Goal: Task Accomplishment & Management: Manage account settings

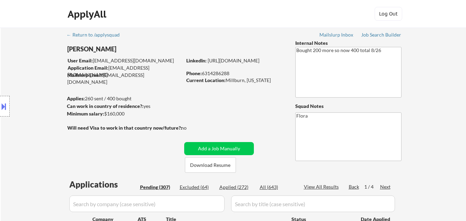
select select ""pending""
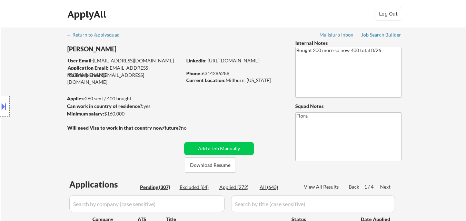
select select ""pending""
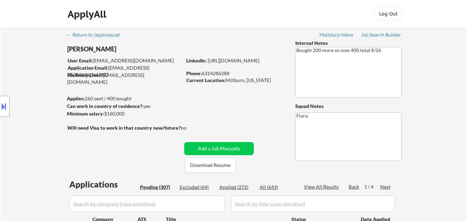
select select ""pending""
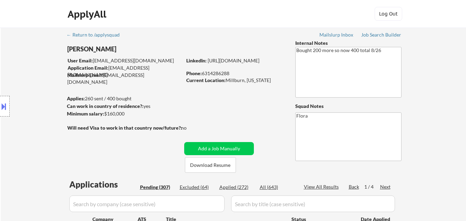
select select ""pending""
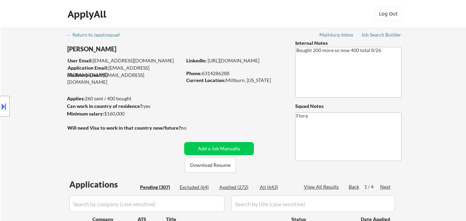
select select ""pending""
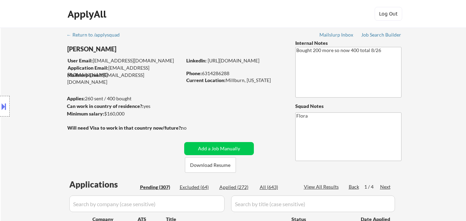
select select ""pending""
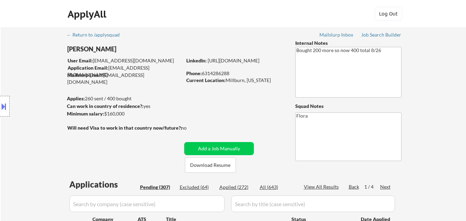
select select ""pending""
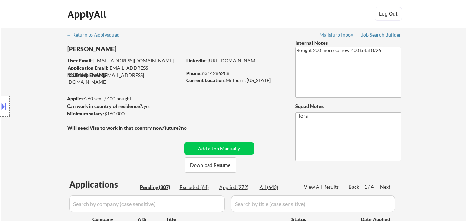
select select ""pending""
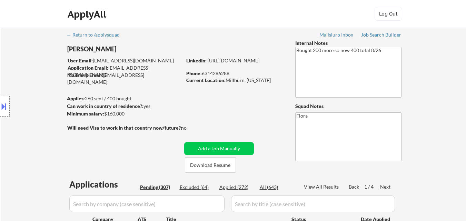
select select ""pending""
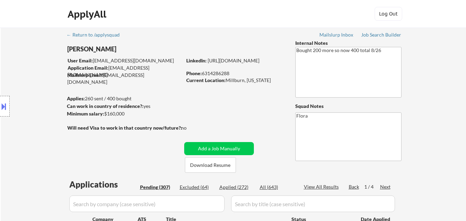
select select ""pending""
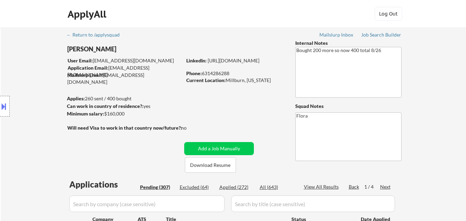
select select ""pending""
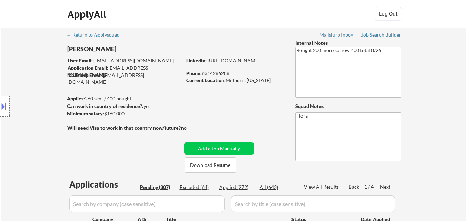
select select ""pending""
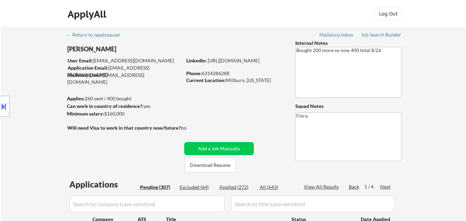
select select ""pending""
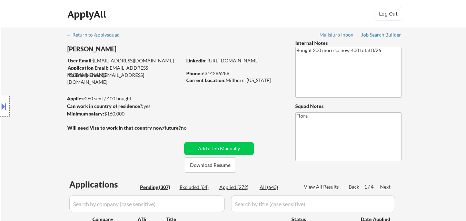
select select ""pending""
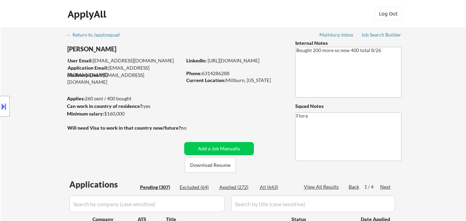
select select ""pending""
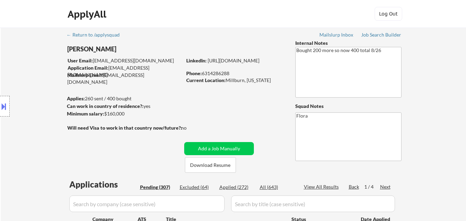
select select ""pending""
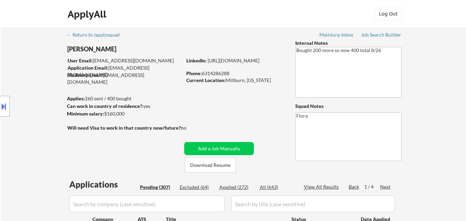
select select ""pending""
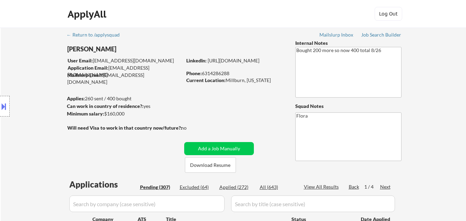
select select ""pending""
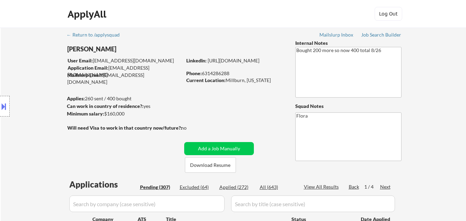
select select ""pending""
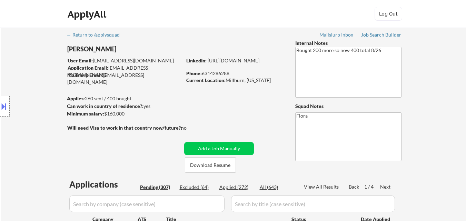
select select ""pending""
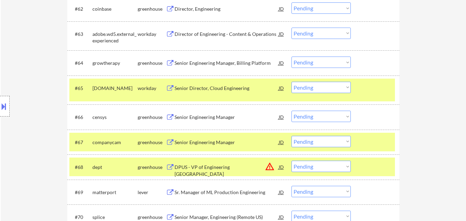
scroll to position [1966, 0]
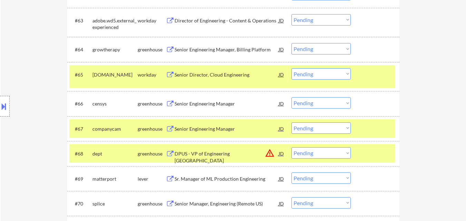
click at [330, 100] on select "Choose an option... Pending Applied Excluded (Questions) Excluded (Expired) Exc…" at bounding box center [320, 102] width 59 height 11
click at [291, 97] on select "Choose an option... Pending Applied Excluded (Questions) Excluded (Expired) Exc…" at bounding box center [320, 102] width 59 height 11
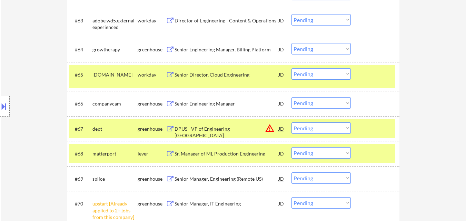
click at [337, 104] on select "Choose an option... Pending Applied Excluded (Questions) Excluded (Expired) Exc…" at bounding box center [320, 102] width 59 height 11
click at [291, 97] on select "Choose an option... Pending Applied Excluded (Questions) Excluded (Expired) Exc…" at bounding box center [320, 102] width 59 height 11
select select ""pending""
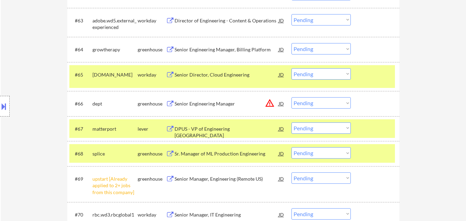
click at [210, 104] on div "Senior Engineering Manager" at bounding box center [226, 103] width 104 height 7
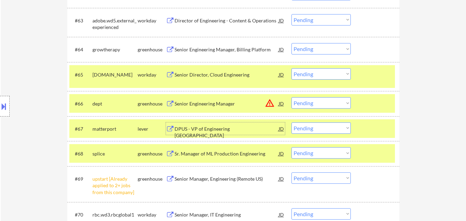
click at [219, 129] on div "DPUS - VP of Engineering Americas" at bounding box center [226, 132] width 104 height 13
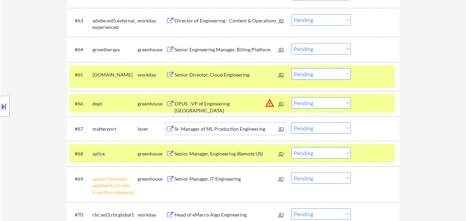
drag, startPoint x: 225, startPoint y: 153, endPoint x: 264, endPoint y: 157, distance: 39.8
click at [225, 153] on div "Senior Manager, Engineering (Remote US)" at bounding box center [226, 153] width 104 height 7
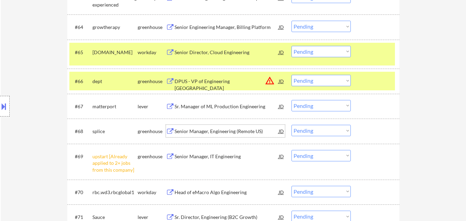
scroll to position [2000, 0]
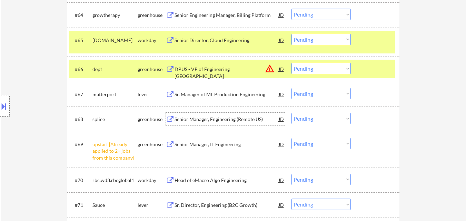
click at [337, 144] on select "Choose an option... Pending Applied Excluded (Questions) Excluded (Expired) Exc…" at bounding box center [320, 143] width 59 height 11
click at [291, 138] on select "Choose an option... Pending Applied Excluded (Questions) Excluded (Expired) Exc…" at bounding box center [320, 143] width 59 height 11
select select ""pending""
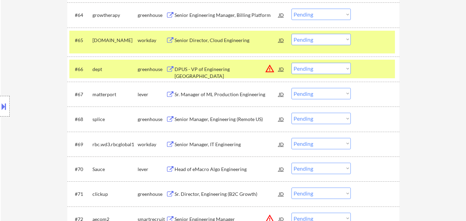
click at [330, 66] on select "Choose an option... Pending Applied Excluded (Questions) Excluded (Expired) Exc…" at bounding box center [320, 68] width 59 height 11
click at [291, 63] on select "Choose an option... Pending Applied Excluded (Questions) Excluded (Expired) Exc…" at bounding box center [320, 68] width 59 height 11
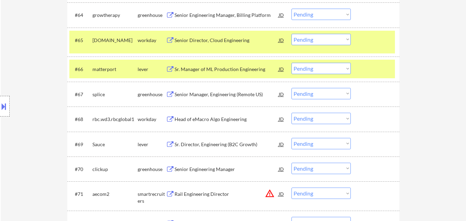
click at [343, 67] on select "Choose an option... Pending Applied Excluded (Questions) Excluded (Expired) Exc…" at bounding box center [320, 68] width 59 height 11
click at [291, 63] on select "Choose an option... Pending Applied Excluded (Questions) Excluded (Expired) Exc…" at bounding box center [320, 68] width 59 height 11
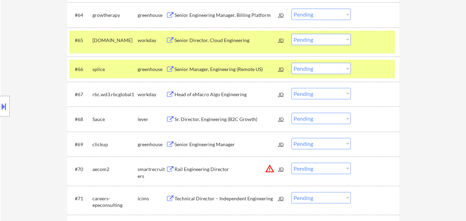
click at [359, 41] on div "#65 healthcare.wd1.search workday Senior Director, Cloud Engineering JD warning…" at bounding box center [232, 42] width 326 height 23
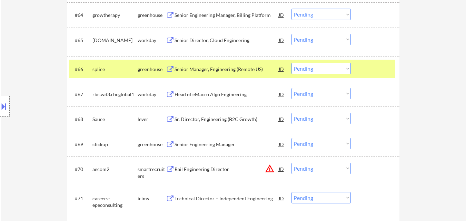
click at [225, 115] on div "Sr. Director, Engineering (B2C Growth)" at bounding box center [226, 119] width 104 height 12
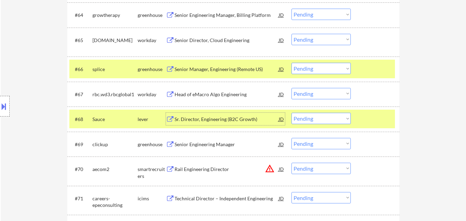
click at [315, 67] on select "Choose an option... Pending Applied Excluded (Questions) Excluded (Expired) Exc…" at bounding box center [320, 68] width 59 height 11
click at [291, 63] on select "Choose an option... Pending Applied Excluded (Questions) Excluded (Expired) Exc…" at bounding box center [320, 68] width 59 height 11
select select ""pending""
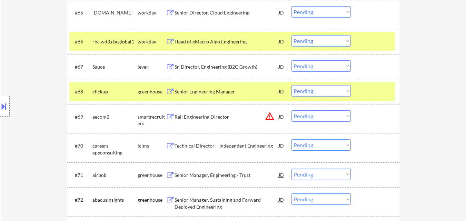
scroll to position [2069, 0]
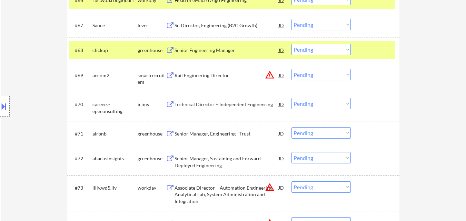
click at [373, 50] on div at bounding box center [376, 50] width 30 height 12
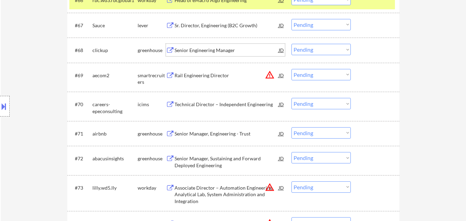
click at [214, 53] on div "Senior Engineering Manager" at bounding box center [226, 50] width 104 height 7
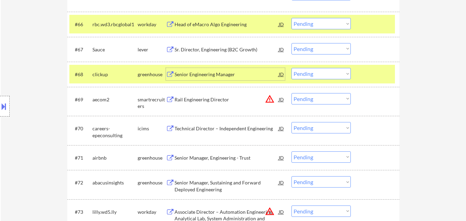
scroll to position [2035, 0]
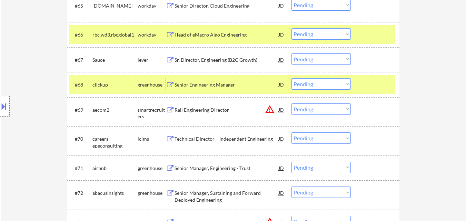
click at [370, 33] on div at bounding box center [376, 34] width 30 height 12
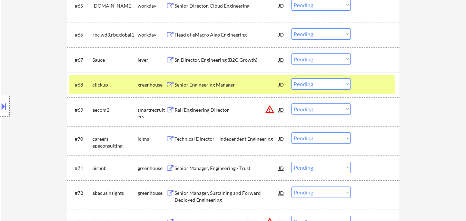
scroll to position [2069, 0]
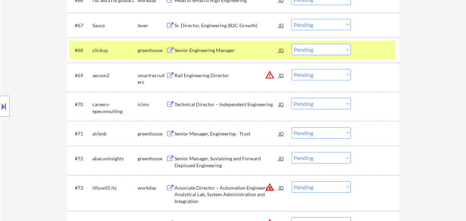
click at [227, 132] on div "Senior Manager, Engineering - Trust" at bounding box center [226, 133] width 104 height 7
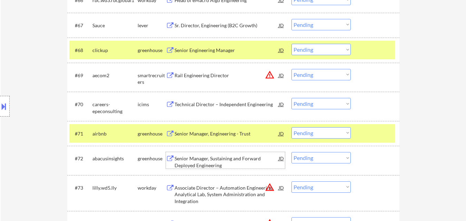
click at [215, 159] on div "Senior Manager, Sustaining and Forward Deployed Engineering" at bounding box center [226, 161] width 104 height 13
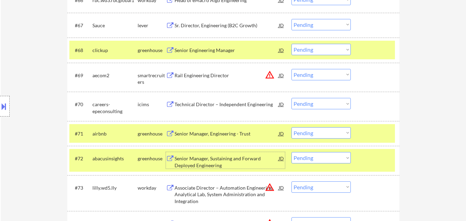
click at [320, 50] on select "Choose an option... Pending Applied Excluded (Questions) Excluded (Expired) Exc…" at bounding box center [320, 49] width 59 height 11
click at [291, 44] on select "Choose an option... Pending Applied Excluded (Questions) Excluded (Expired) Exc…" at bounding box center [320, 49] width 59 height 11
select select ""pending""
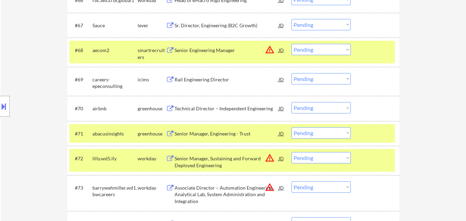
click at [369, 54] on div at bounding box center [376, 50] width 30 height 12
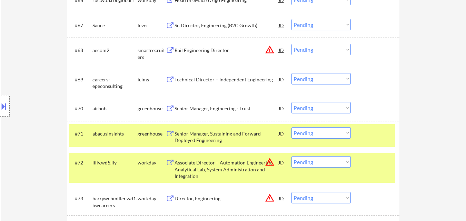
click at [323, 108] on select "Choose an option... Pending Applied Excluded (Questions) Excluded (Expired) Exc…" at bounding box center [320, 107] width 59 height 11
click at [291, 102] on select "Choose an option... Pending Applied Excluded (Questions) Excluded (Expired) Exc…" at bounding box center [320, 107] width 59 height 11
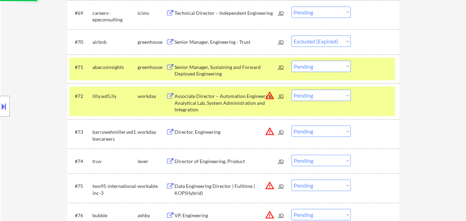
scroll to position [2138, 0]
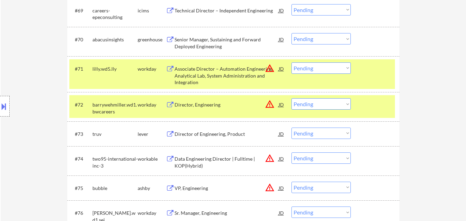
click at [373, 69] on div at bounding box center [376, 68] width 30 height 12
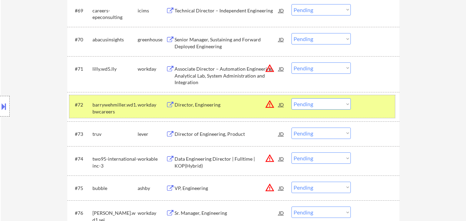
click at [377, 103] on div at bounding box center [376, 104] width 30 height 12
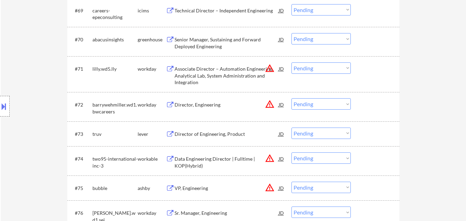
click at [382, 45] on div at bounding box center [376, 39] width 30 height 12
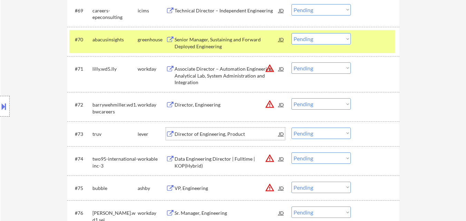
click at [211, 134] on div "Director of Engineering, Product" at bounding box center [226, 134] width 104 height 7
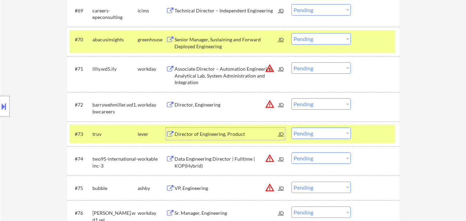
click at [327, 37] on select "Choose an option... Pending Applied Excluded (Questions) Excluded (Expired) Exc…" at bounding box center [320, 38] width 59 height 11
click at [291, 33] on select "Choose an option... Pending Applied Excluded (Questions) Excluded (Expired) Exc…" at bounding box center [320, 38] width 59 height 11
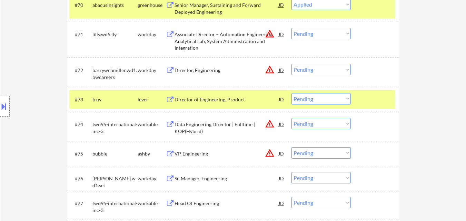
select select ""pending""
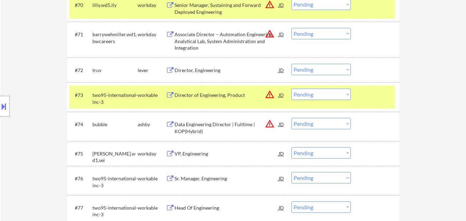
click at [375, 9] on div at bounding box center [376, 5] width 30 height 12
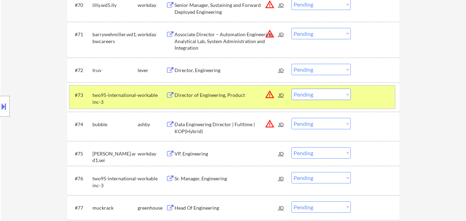
click at [368, 93] on div at bounding box center [376, 95] width 30 height 12
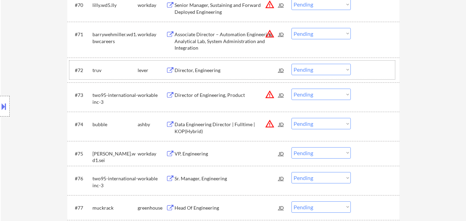
click at [369, 63] on div "#72 truv lever Director, Engineering JD warning_amber Choose an option... Pendi…" at bounding box center [232, 70] width 326 height 19
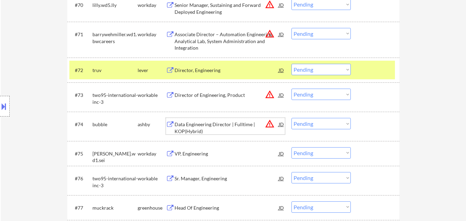
click at [221, 124] on div "Data Engineering Director | Fulltime | KOP(Hybrid)" at bounding box center [226, 127] width 104 height 13
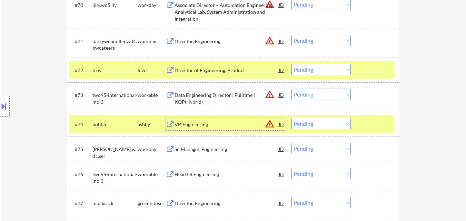
click at [327, 70] on select "Choose an option... Pending Applied Excluded (Questions) Excluded (Expired) Exc…" at bounding box center [320, 69] width 59 height 11
click at [291, 64] on select "Choose an option... Pending Applied Excluded (Questions) Excluded (Expired) Exc…" at bounding box center [320, 69] width 59 height 11
select select ""pending""
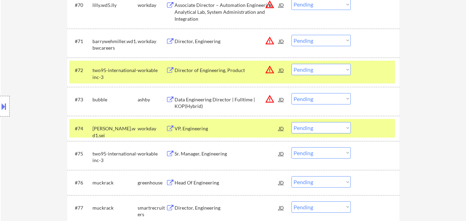
click at [369, 70] on div at bounding box center [376, 70] width 30 height 12
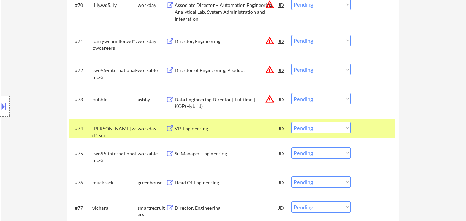
click at [372, 113] on div "#73 bubble ashby Data Engineering Director | Fulltime | KOP(Hybrid) JD warning_…" at bounding box center [233, 101] width 332 height 29
click at [372, 121] on div "#74 strayer.wd1.sei workday VP, Engineering JD warning_amber Choose an option..…" at bounding box center [232, 128] width 326 height 19
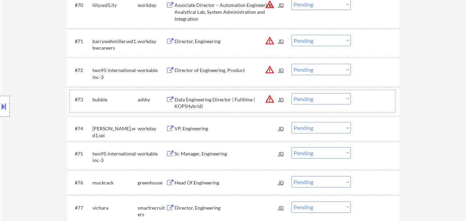
click at [371, 103] on div at bounding box center [376, 99] width 30 height 12
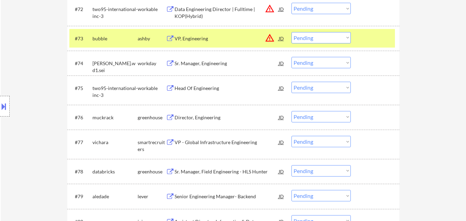
scroll to position [2242, 0]
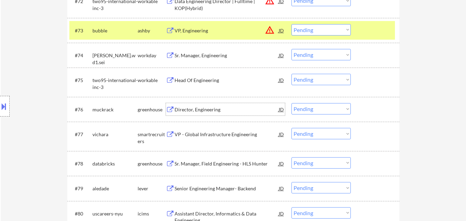
click at [210, 112] on div "Director, Engineering" at bounding box center [226, 109] width 104 height 7
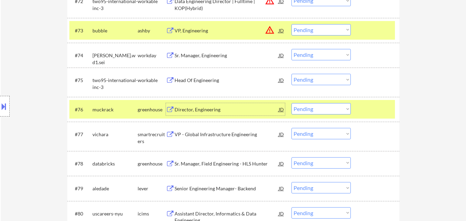
click at [317, 28] on select "Choose an option... Pending Applied Excluded (Questions) Excluded (Expired) Exc…" at bounding box center [320, 29] width 59 height 11
click at [291, 24] on select "Choose an option... Pending Applied Excluded (Questions) Excluded (Expired) Exc…" at bounding box center [320, 29] width 59 height 11
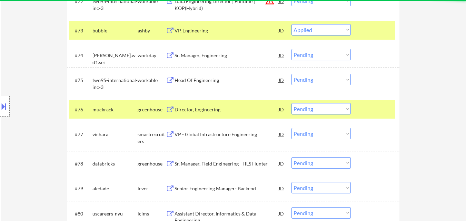
select select ""pending""
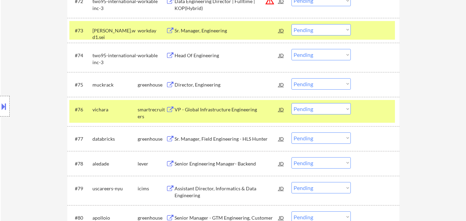
click at [332, 83] on select "Choose an option... Pending Applied Excluded (Questions) Excluded (Expired) Exc…" at bounding box center [320, 83] width 59 height 11
click at [291, 78] on select "Choose an option... Pending Applied Excluded (Questions) Excluded (Expired) Exc…" at bounding box center [320, 83] width 59 height 11
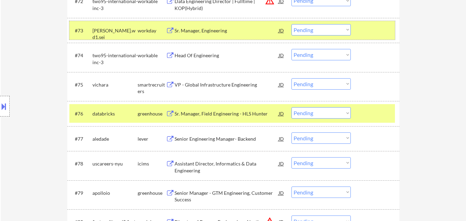
click at [370, 27] on div at bounding box center [376, 30] width 30 height 12
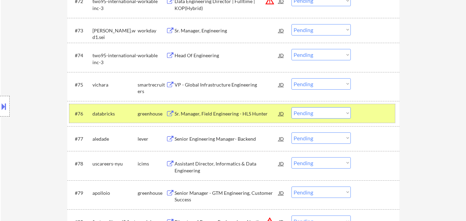
click at [371, 108] on div at bounding box center [376, 113] width 30 height 12
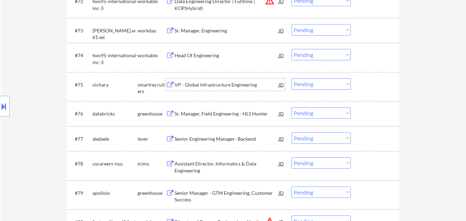
click at [230, 86] on div "VP - Global Infrastructure Engineering" at bounding box center [226, 84] width 104 height 7
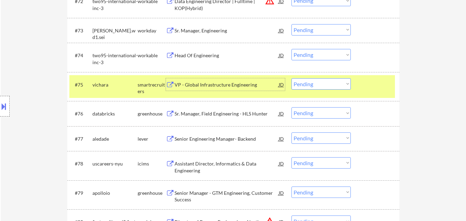
click at [243, 114] on div "Sr. Manager, Field Engineering - HLS Hunter" at bounding box center [226, 113] width 104 height 7
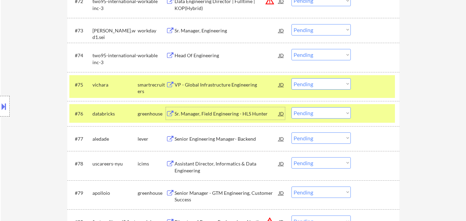
click at [329, 84] on select "Choose an option... Pending Applied Excluded (Questions) Excluded (Expired) Exc…" at bounding box center [320, 83] width 59 height 11
click at [291, 78] on select "Choose an option... Pending Applied Excluded (Questions) Excluded (Expired) Exc…" at bounding box center [320, 83] width 59 height 11
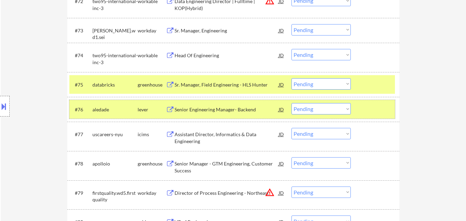
drag, startPoint x: 372, startPoint y: 111, endPoint x: 286, endPoint y: 117, distance: 86.8
click at [372, 111] on div at bounding box center [376, 109] width 30 height 12
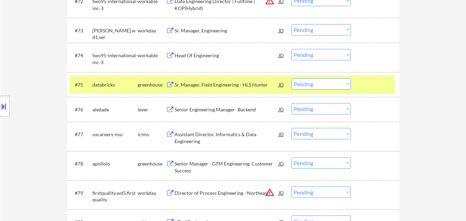
click at [241, 112] on div "Senior Engineering Manager- Backend" at bounding box center [226, 109] width 104 height 7
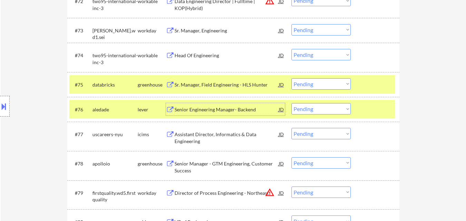
click at [323, 82] on select "Choose an option... Pending Applied Excluded (Questions) Excluded (Expired) Exc…" at bounding box center [320, 83] width 59 height 11
click at [291, 78] on select "Choose an option... Pending Applied Excluded (Questions) Excluded (Expired) Exc…" at bounding box center [320, 83] width 59 height 11
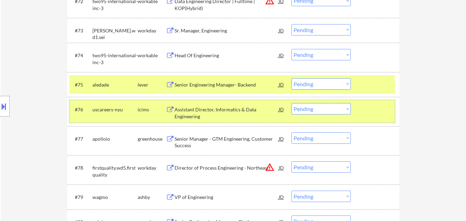
click at [365, 114] on div at bounding box center [376, 109] width 30 height 12
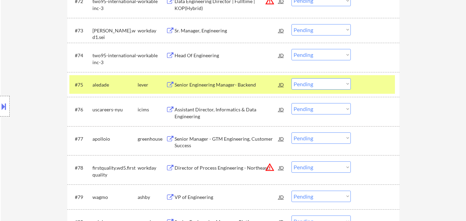
click at [248, 138] on div "Senior Manager - GTM Engineering, Customer Success" at bounding box center [226, 142] width 104 height 13
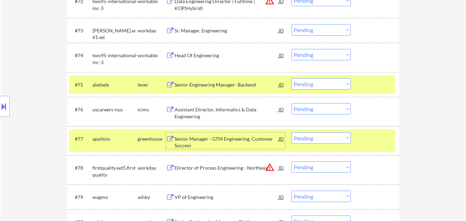
click at [310, 84] on select "Choose an option... Pending Applied Excluded (Questions) Excluded (Expired) Exc…" at bounding box center [320, 83] width 59 height 11
click at [291, 78] on select "Choose an option... Pending Applied Excluded (Questions) Excluded (Expired) Exc…" at bounding box center [320, 83] width 59 height 11
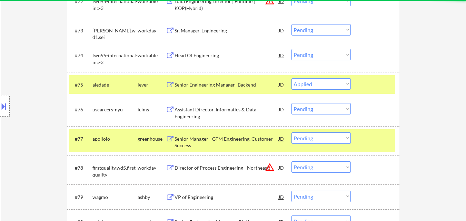
select select ""pending""
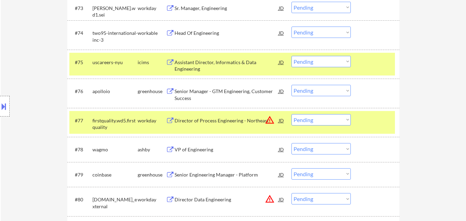
scroll to position [2276, 0]
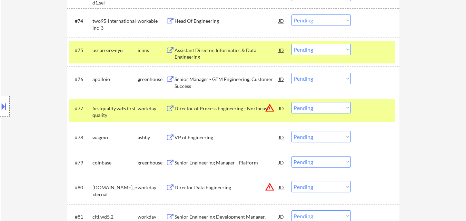
click at [336, 78] on select "Choose an option... Pending Applied Excluded (Questions) Excluded (Expired) Exc…" at bounding box center [320, 78] width 59 height 11
click at [291, 73] on select "Choose an option... Pending Applied Excluded (Questions) Excluded (Expired) Exc…" at bounding box center [320, 78] width 59 height 11
select select ""pending""
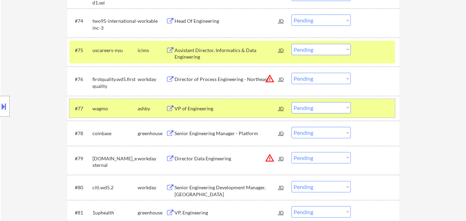
click at [367, 109] on div at bounding box center [376, 108] width 30 height 12
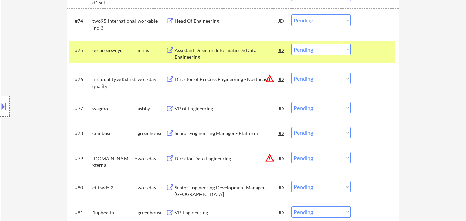
click at [376, 43] on div "#75 uscareers-nyu icims Assistant Director, Informatics & Data Engineering JD w…" at bounding box center [232, 52] width 326 height 23
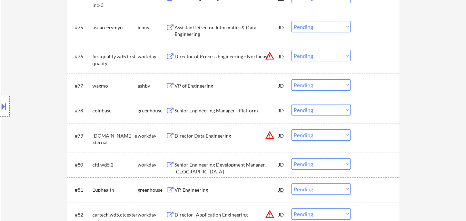
scroll to position [2311, 0]
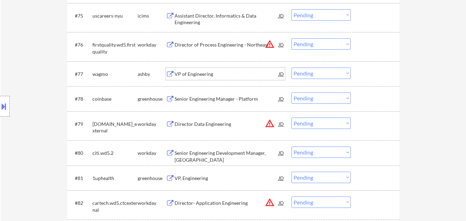
click at [199, 73] on div "VP of Engineering" at bounding box center [226, 74] width 104 height 7
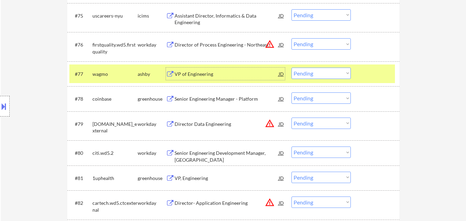
scroll to position [2345, 0]
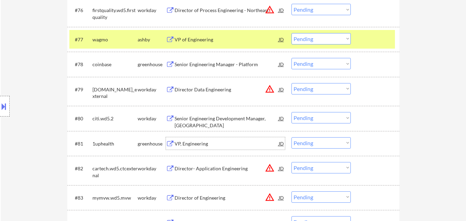
drag, startPoint x: 197, startPoint y: 140, endPoint x: 205, endPoint y: 140, distance: 8.3
click at [197, 140] on div "VP, Engineering" at bounding box center [226, 143] width 104 height 7
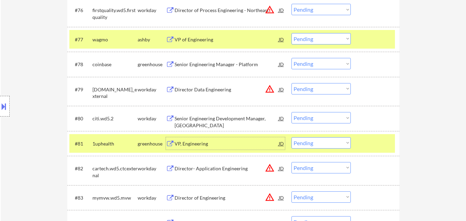
click at [341, 39] on select "Choose an option... Pending Applied Excluded (Questions) Excluded (Expired) Exc…" at bounding box center [320, 38] width 59 height 11
click at [291, 33] on select "Choose an option... Pending Applied Excluded (Questions) Excluded (Expired) Exc…" at bounding box center [320, 38] width 59 height 11
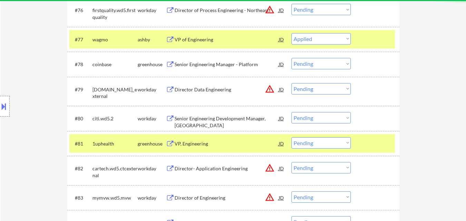
select select ""pending""
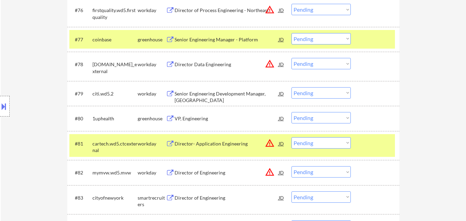
click at [376, 42] on div at bounding box center [376, 39] width 30 height 12
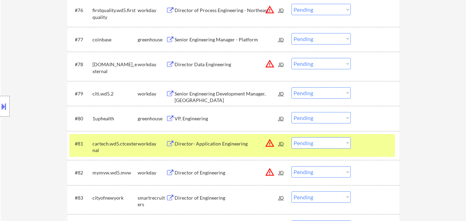
click at [365, 147] on div at bounding box center [376, 143] width 30 height 12
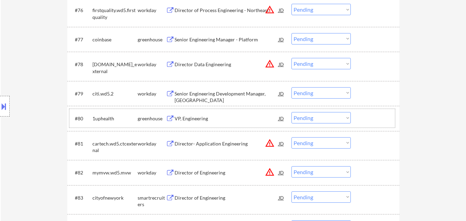
click at [368, 116] on div at bounding box center [376, 118] width 30 height 12
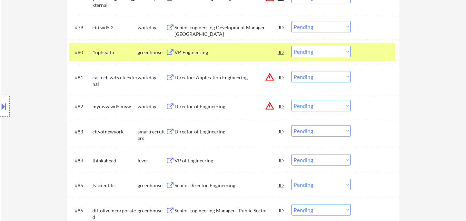
scroll to position [2414, 0]
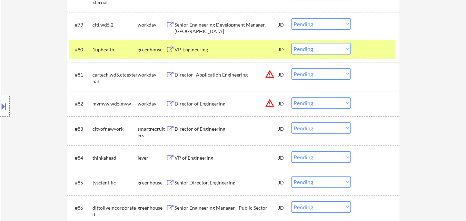
click at [207, 130] on div "Director of Engineering" at bounding box center [226, 129] width 104 height 7
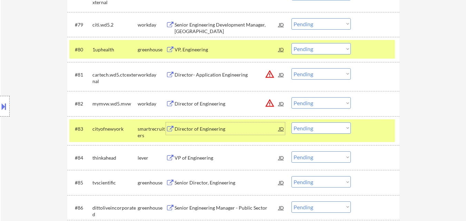
click at [340, 126] on select "Choose an option... Pending Applied Excluded (Questions) Excluded (Expired) Exc…" at bounding box center [320, 127] width 59 height 11
click at [291, 122] on select "Choose an option... Pending Applied Excluded (Questions) Excluded (Expired) Exc…" at bounding box center [320, 127] width 59 height 11
click at [201, 157] on div "VP of Engineering" at bounding box center [226, 157] width 104 height 7
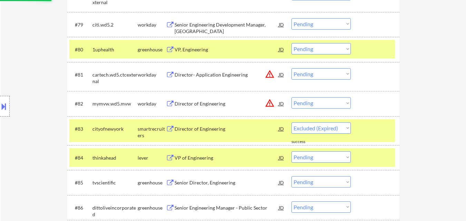
select select ""pending""
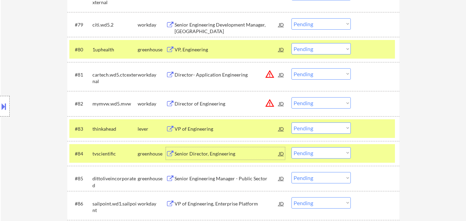
click at [327, 49] on select "Choose an option... Pending Applied Excluded (Questions) Excluded (Expired) Exc…" at bounding box center [320, 48] width 59 height 11
click at [291, 43] on select "Choose an option... Pending Applied Excluded (Questions) Excluded (Expired) Exc…" at bounding box center [320, 48] width 59 height 11
select select ""pending""
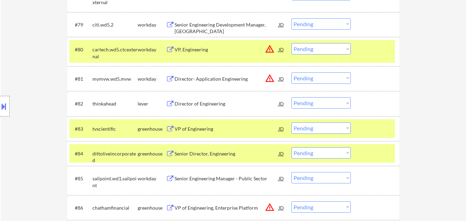
click at [372, 54] on div at bounding box center [376, 49] width 30 height 12
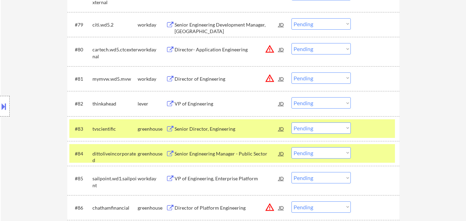
click at [365, 121] on div "#83 tvscientific greenhouse Senior Director, Engineering JD warning_amber Choos…" at bounding box center [232, 128] width 326 height 19
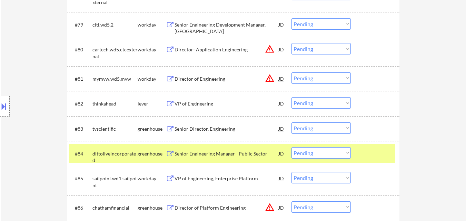
click at [374, 151] on div at bounding box center [376, 153] width 30 height 12
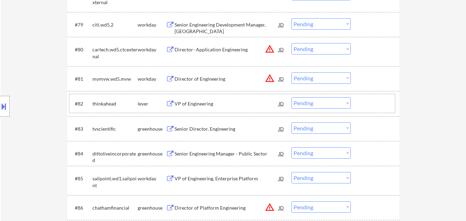
click at [361, 105] on div at bounding box center [376, 103] width 30 height 12
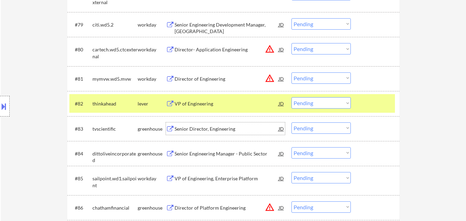
click at [216, 128] on div "Senior Director, Engineering" at bounding box center [226, 129] width 104 height 7
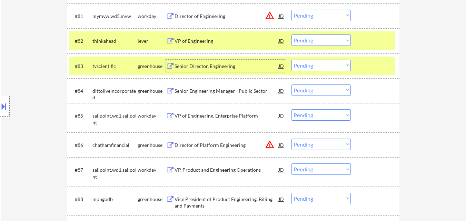
scroll to position [2483, 0]
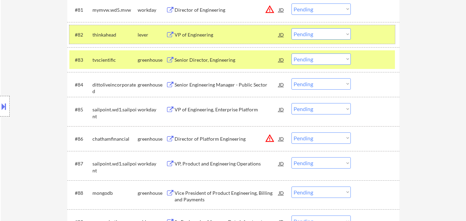
click at [378, 36] on div at bounding box center [376, 34] width 30 height 12
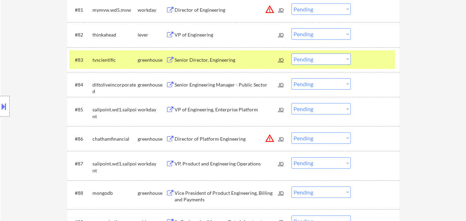
drag, startPoint x: 218, startPoint y: 80, endPoint x: 237, endPoint y: 87, distance: 20.1
click at [217, 80] on div "Senior Engineering Manager - Public Sector" at bounding box center [226, 84] width 104 height 12
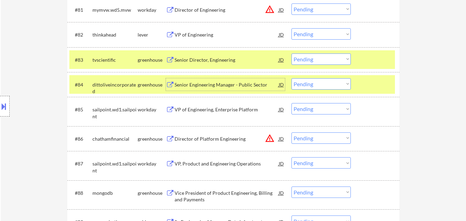
click at [373, 82] on div at bounding box center [376, 84] width 30 height 12
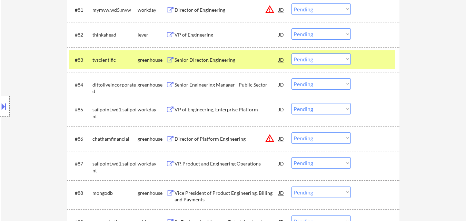
click at [217, 140] on div "Director of Platform Engineering" at bounding box center [226, 139] width 104 height 7
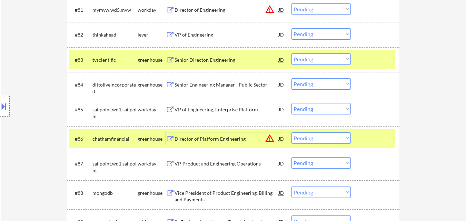
click at [325, 61] on select "Choose an option... Pending Applied Excluded (Questions) Excluded (Expired) Exc…" at bounding box center [320, 58] width 59 height 11
click at [291, 53] on select "Choose an option... Pending Applied Excluded (Questions) Excluded (Expired) Exc…" at bounding box center [320, 58] width 59 height 11
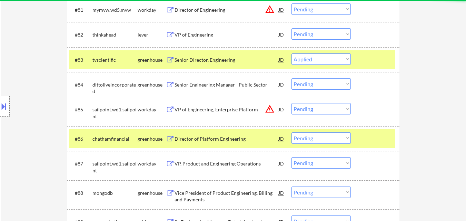
select select ""pending""
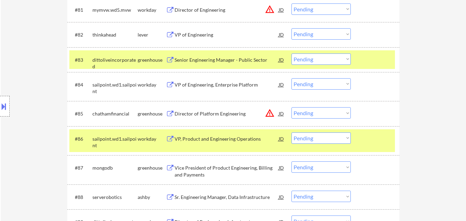
click at [330, 111] on select "Choose an option... Pending Applied Excluded (Questions) Excluded (Expired) Exc…" at bounding box center [320, 112] width 59 height 11
click at [291, 107] on select "Choose an option... Pending Applied Excluded (Questions) Excluded (Expired) Exc…" at bounding box center [320, 112] width 59 height 11
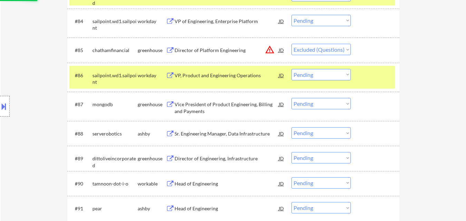
scroll to position [2552, 0]
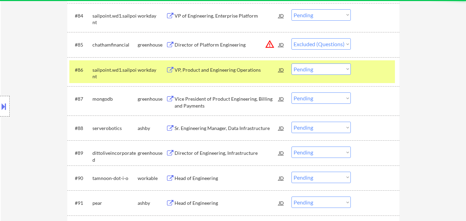
select select ""pending""
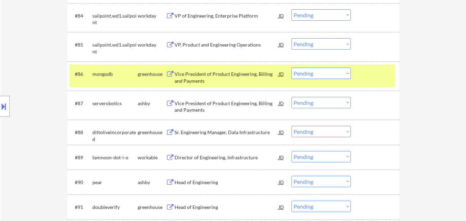
click at [365, 77] on div at bounding box center [376, 74] width 30 height 12
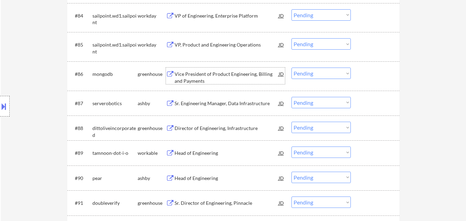
click at [224, 74] on div "Vice President of Product Engineering, Billing and Payments" at bounding box center [226, 77] width 104 height 13
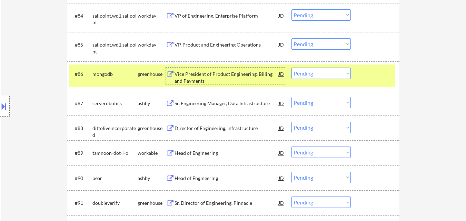
click at [224, 102] on div "Sr. Engineering Manager, Data Infrastructure" at bounding box center [226, 103] width 104 height 7
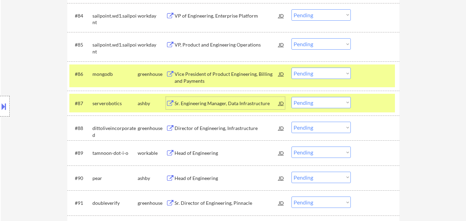
click at [340, 73] on select "Choose an option... Pending Applied Excluded (Questions) Excluded (Expired) Exc…" at bounding box center [320, 73] width 59 height 11
click at [291, 68] on select "Choose an option... Pending Applied Excluded (Questions) Excluded (Expired) Exc…" at bounding box center [320, 73] width 59 height 11
select select ""pending""
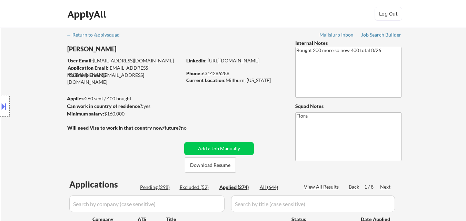
select select ""applied""
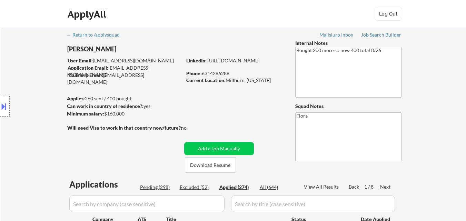
select select ""applied""
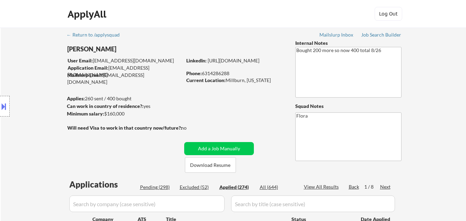
select select ""applied""
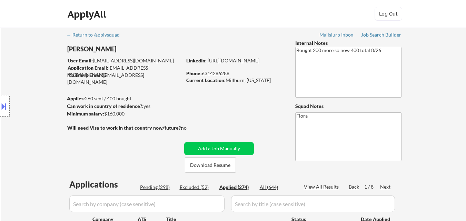
select select ""applied""
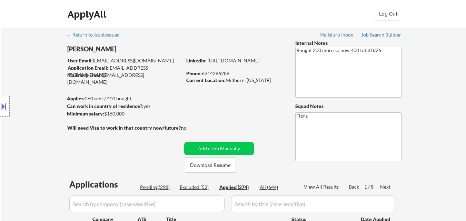
select select ""applied""
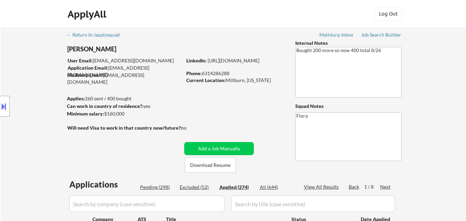
select select ""applied""
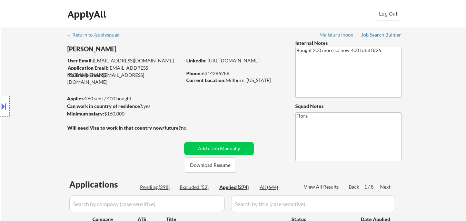
select select ""applied""
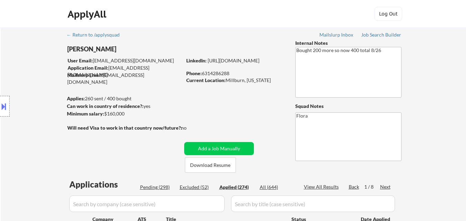
select select ""applied""
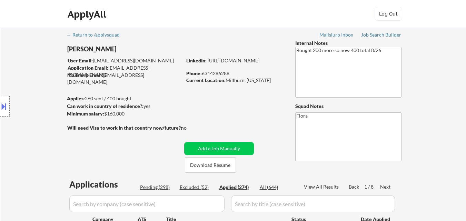
select select ""applied""
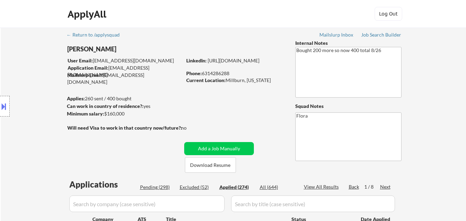
select select ""applied""
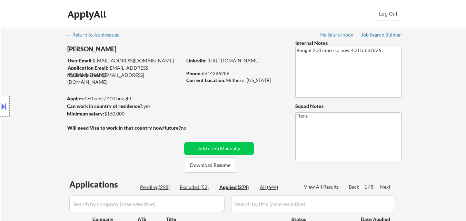
select select ""applied""
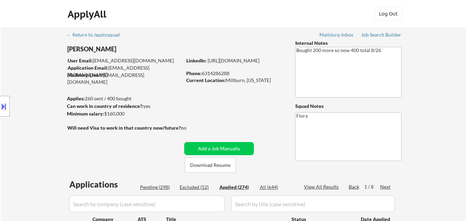
select select ""applied""
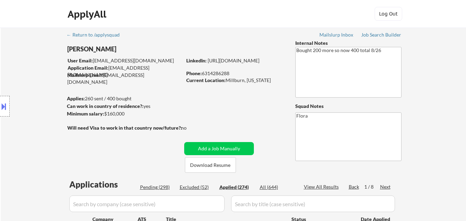
select select ""applied""
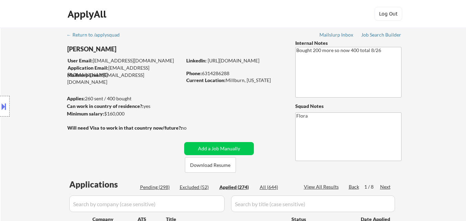
select select ""applied""
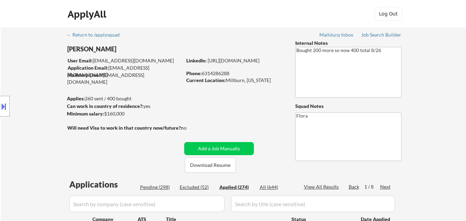
select select ""applied""
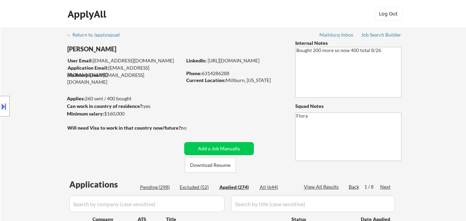
select select ""applied""
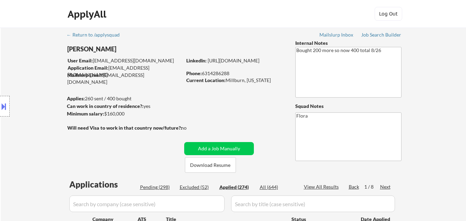
select select ""applied""
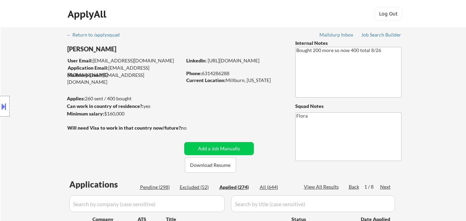
select select ""applied""
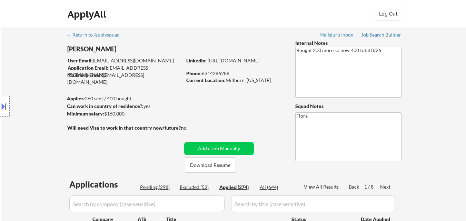
select select ""applied""
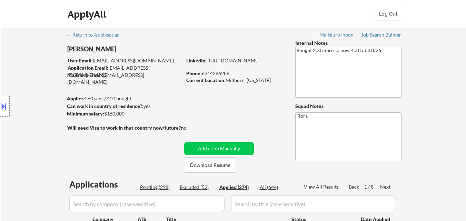
select select ""applied""
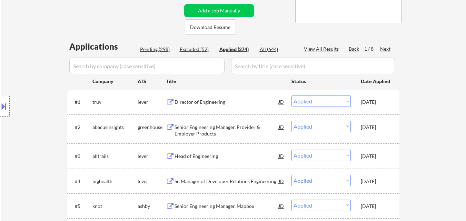
scroll to position [138, 0]
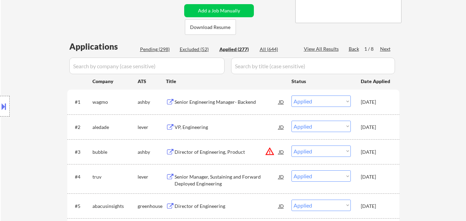
click at [227, 98] on div "Senior Engineering Manager- Backend" at bounding box center [226, 102] width 104 height 12
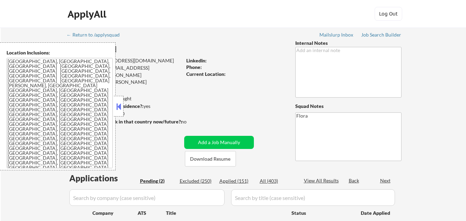
select select ""pending""
click at [120, 106] on button at bounding box center [119, 106] width 8 height 10
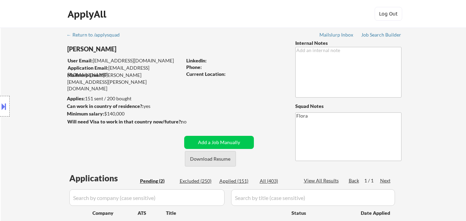
click at [202, 161] on button "Download Resume" at bounding box center [210, 159] width 51 height 16
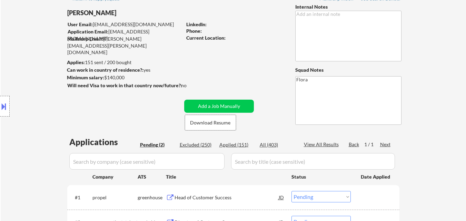
scroll to position [69, 0]
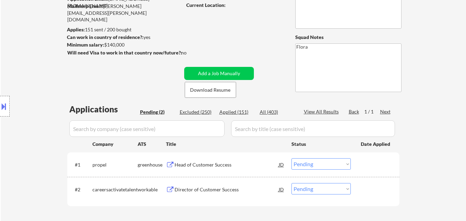
click at [218, 167] on div "Head of Customer Success" at bounding box center [226, 164] width 104 height 7
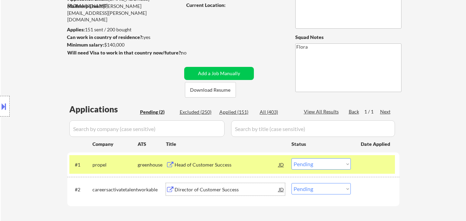
click at [221, 187] on div "Director of Customer Success" at bounding box center [226, 189] width 104 height 7
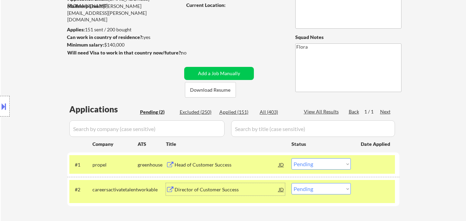
click at [335, 163] on select "Choose an option... Pending Applied Excluded (Questions) Excluded (Expired) Exc…" at bounding box center [320, 163] width 59 height 11
click at [291, 158] on select "Choose an option... Pending Applied Excluded (Questions) Excluded (Expired) Exc…" at bounding box center [320, 163] width 59 height 11
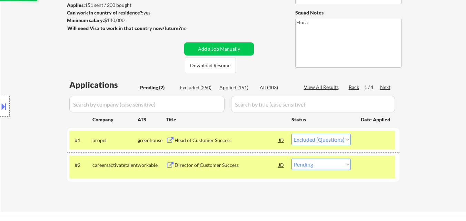
scroll to position [103, 0]
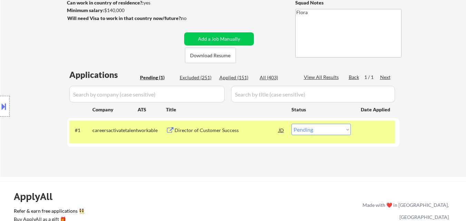
click at [322, 128] on select "Choose an option... Pending Applied Excluded (Questions) Excluded (Expired) Exc…" at bounding box center [320, 129] width 59 height 11
select select ""applied""
click at [291, 124] on select "Choose an option... Pending Applied Excluded (Questions) Excluded (Expired) Exc…" at bounding box center [320, 129] width 59 height 11
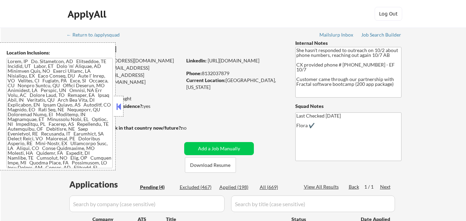
select select ""pending""
click at [202, 166] on button "Download Resume" at bounding box center [210, 165] width 51 height 16
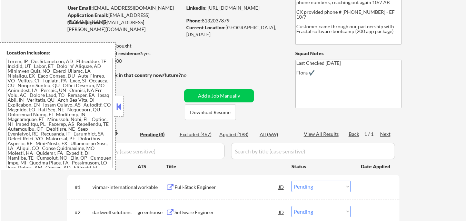
scroll to position [103, 0]
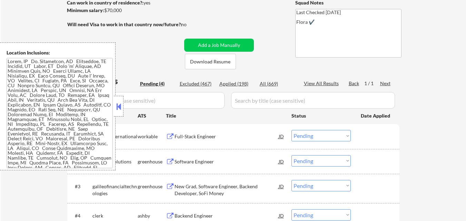
click at [120, 107] on button at bounding box center [119, 106] width 8 height 10
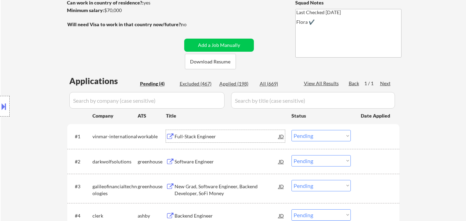
click at [202, 136] on div "Full-Stack Engineer" at bounding box center [226, 136] width 104 height 7
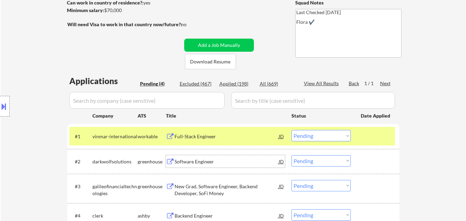
click at [205, 162] on div "Software Engineer" at bounding box center [226, 161] width 104 height 7
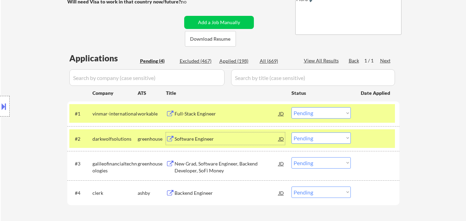
scroll to position [138, 0]
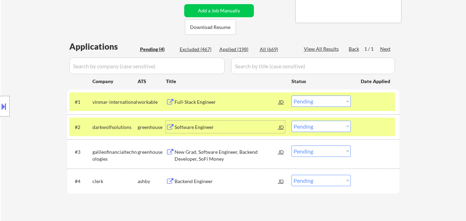
click at [310, 99] on select "Choose an option... Pending Applied Excluded (Questions) Excluded (Expired) Exc…" at bounding box center [320, 101] width 59 height 11
click at [291, 96] on select "Choose an option... Pending Applied Excluded (Questions) Excluded (Expired) Exc…" at bounding box center [320, 101] width 59 height 11
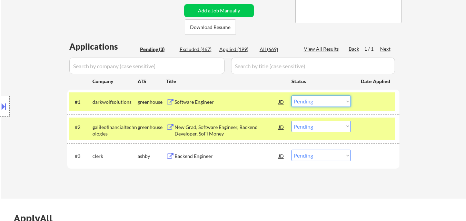
click at [318, 102] on select "Choose an option... Pending Applied Excluded (Questions) Excluded (Expired) Exc…" at bounding box center [320, 101] width 59 height 11
click at [291, 96] on select "Choose an option... Pending Applied Excluded (Questions) Excluded (Expired) Exc…" at bounding box center [320, 101] width 59 height 11
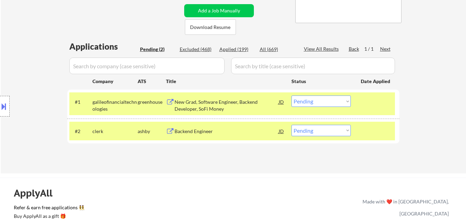
click at [203, 133] on div "Backend Engineer" at bounding box center [226, 131] width 104 height 7
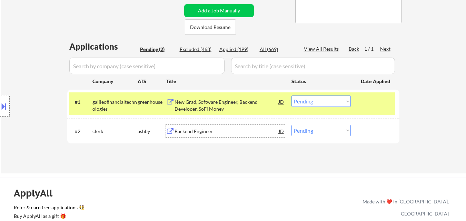
click at [208, 132] on div "Backend Engineer" at bounding box center [226, 131] width 104 height 7
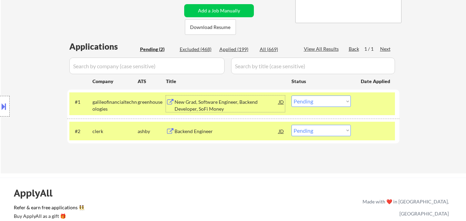
click at [242, 106] on div "New Grad, Software Engineer, Backend Developer, SoFi Money" at bounding box center [226, 105] width 104 height 13
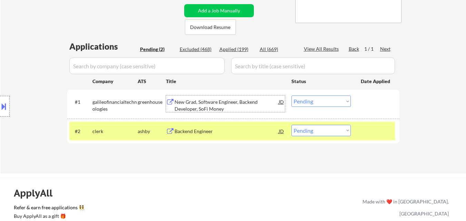
click at [327, 103] on select "Choose an option... Pending Applied Excluded (Questions) Excluded (Expired) Exc…" at bounding box center [320, 101] width 59 height 11
click at [291, 96] on select "Choose an option... Pending Applied Excluded (Questions) Excluded (Expired) Exc…" at bounding box center [320, 101] width 59 height 11
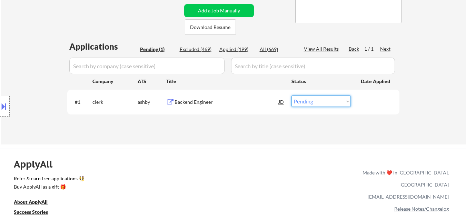
click at [323, 101] on select "Choose an option... Pending Applied Excluded (Questions) Excluded (Expired) Exc…" at bounding box center [320, 101] width 59 height 11
click at [291, 96] on select "Choose an option... Pending Applied Excluded (Questions) Excluded (Expired) Exc…" at bounding box center [320, 101] width 59 height 11
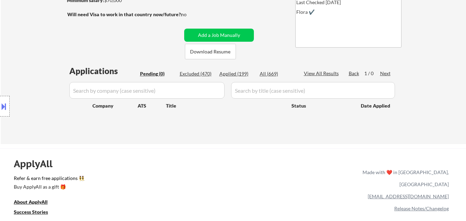
scroll to position [103, 0]
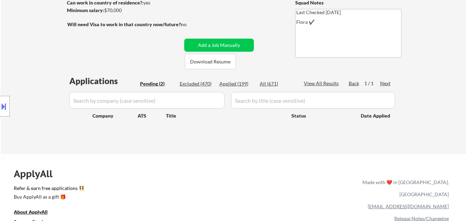
select select ""pending""
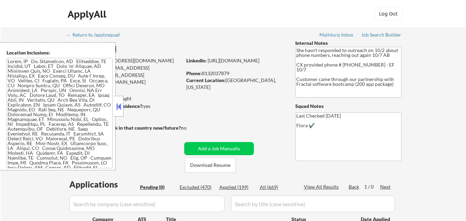
drag, startPoint x: 121, startPoint y: 107, endPoint x: 267, endPoint y: 117, distance: 146.9
click at [121, 107] on button at bounding box center [119, 106] width 8 height 10
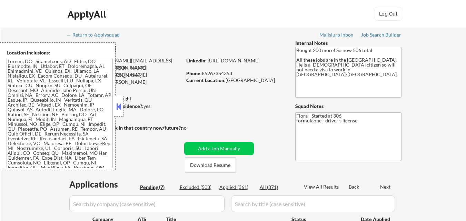
select select ""pending""
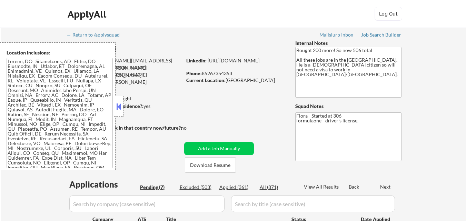
select select ""pending""
click at [222, 165] on button "Download Resume" at bounding box center [210, 165] width 51 height 16
click at [119, 106] on button at bounding box center [119, 106] width 8 height 10
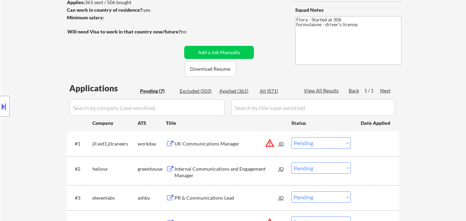
scroll to position [103, 0]
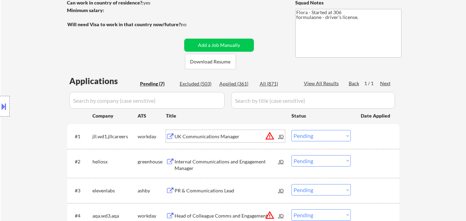
click at [222, 136] on div "UK Communications Manager" at bounding box center [226, 136] width 104 height 7
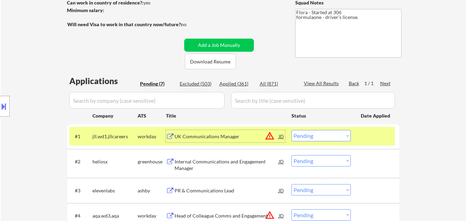
click at [230, 161] on div "Internal Communications and Engagement Manager" at bounding box center [226, 164] width 104 height 13
